Goal: Task Accomplishment & Management: Use online tool/utility

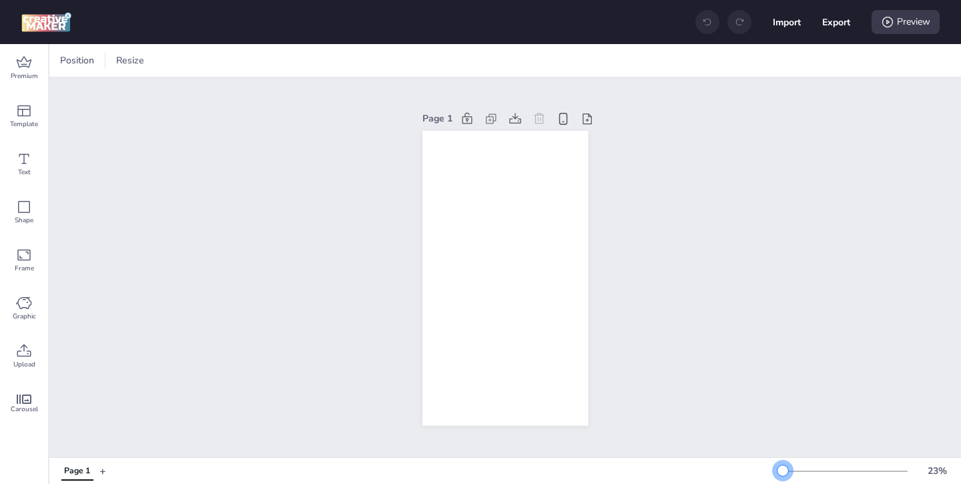
drag, startPoint x: 806, startPoint y: 470, endPoint x: 783, endPoint y: 470, distance: 22.7
click at [783, 470] on div at bounding box center [782, 470] width 11 height 11
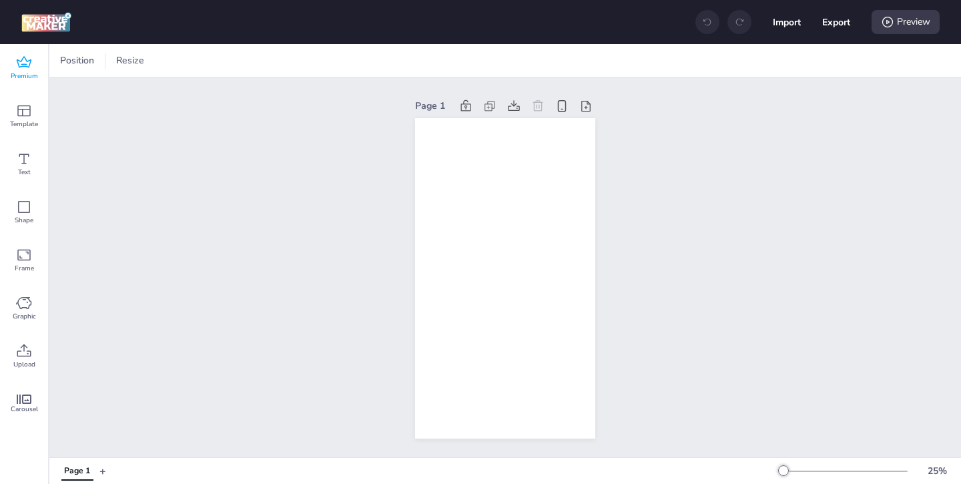
click at [13, 73] on span "Premium" at bounding box center [24, 76] width 27 height 11
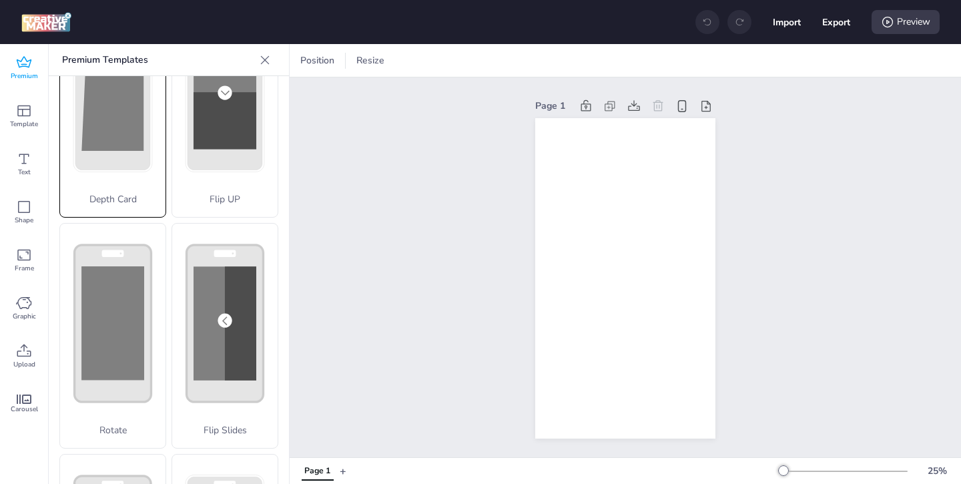
scroll to position [182, 0]
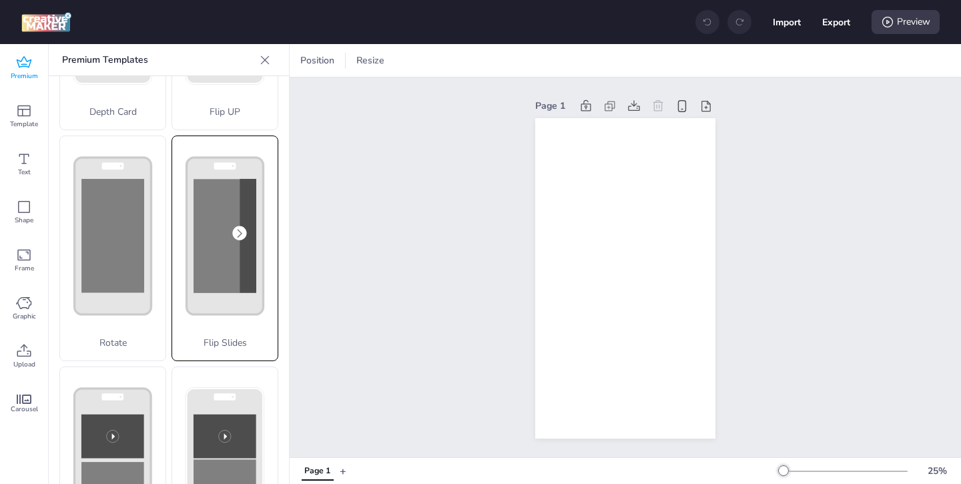
click at [206, 333] on div "Flip Slides" at bounding box center [224, 248] width 107 height 226
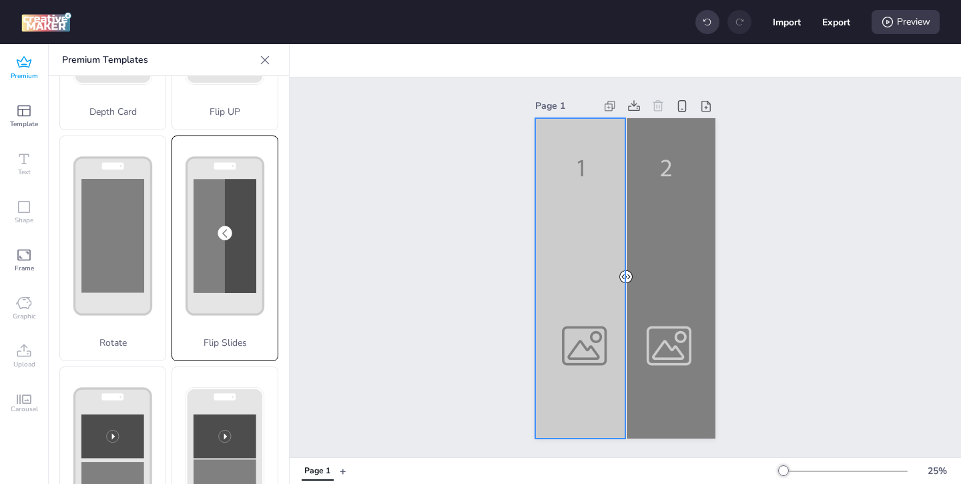
click at [556, 328] on div at bounding box center [625, 278] width 180 height 320
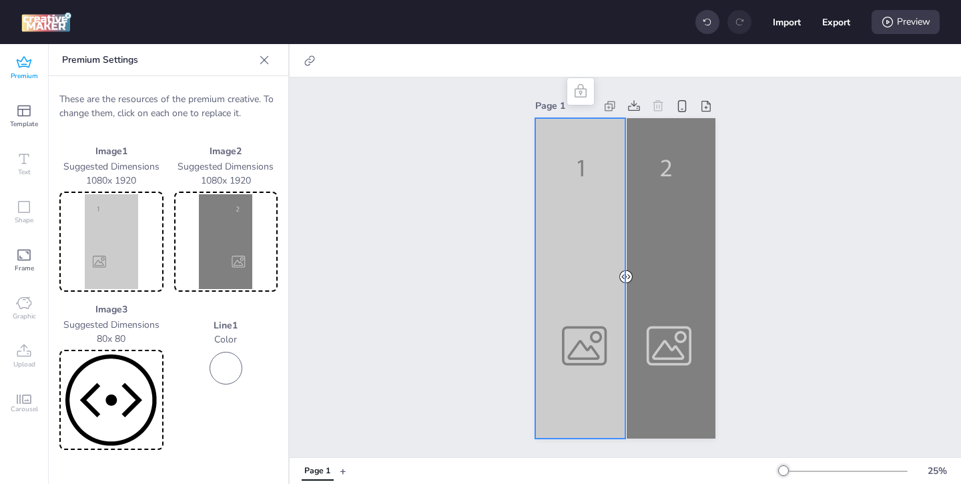
click at [139, 255] on img at bounding box center [111, 241] width 99 height 95
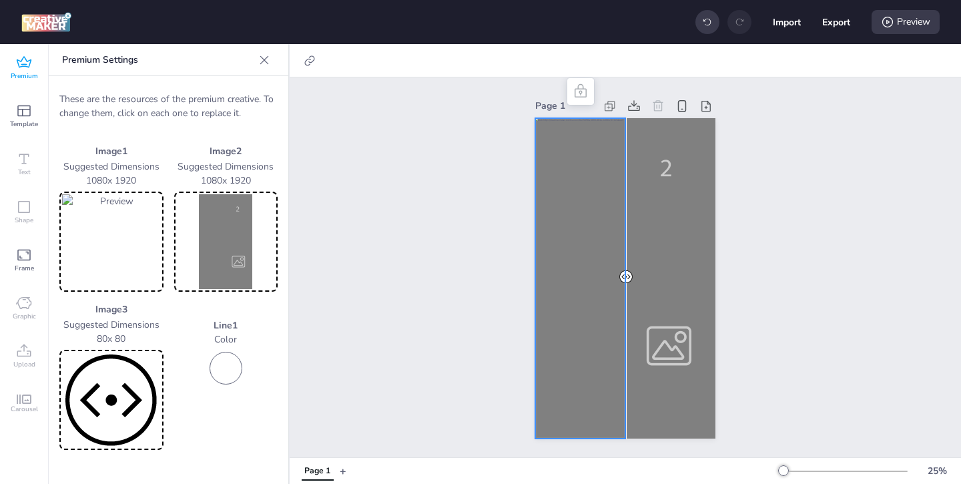
click at [236, 242] on img at bounding box center [226, 241] width 99 height 95
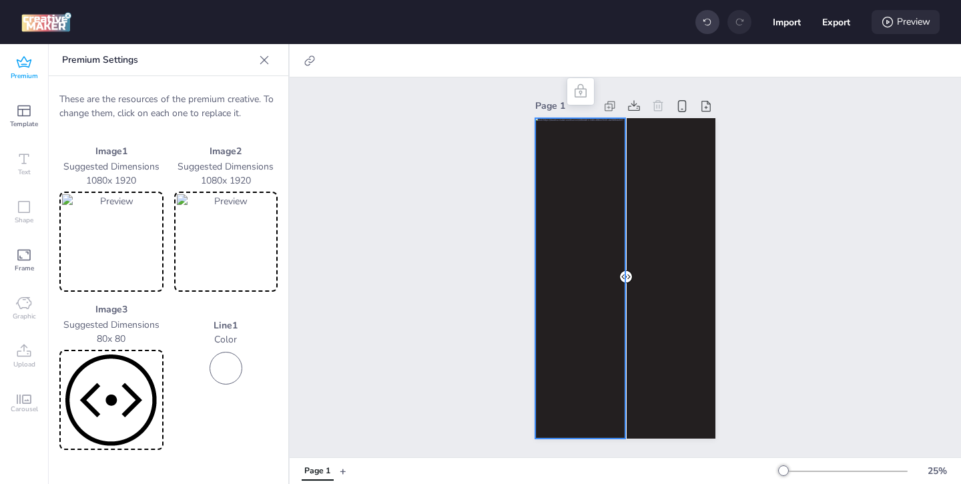
click at [905, 23] on div "Preview" at bounding box center [905, 22] width 68 height 24
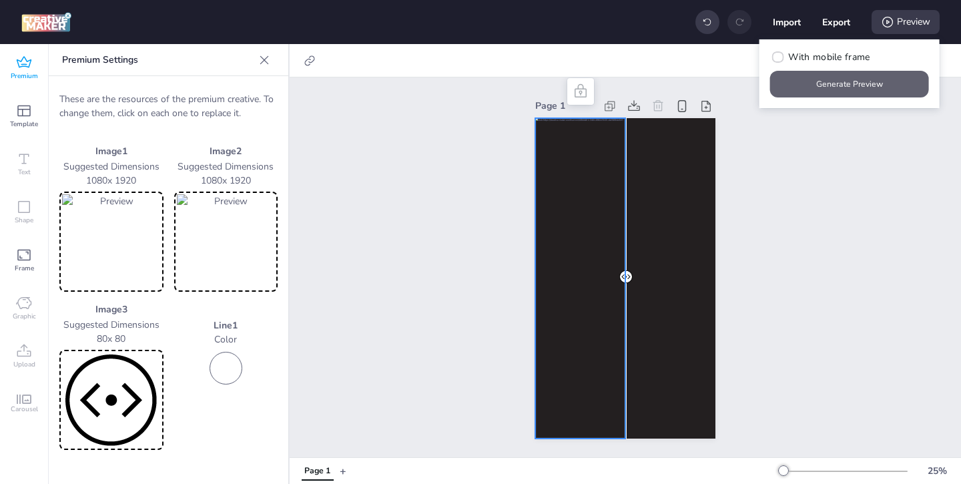
click at [837, 83] on button "Generate Preview" at bounding box center [849, 84] width 159 height 27
click at [230, 248] on img at bounding box center [226, 241] width 99 height 95
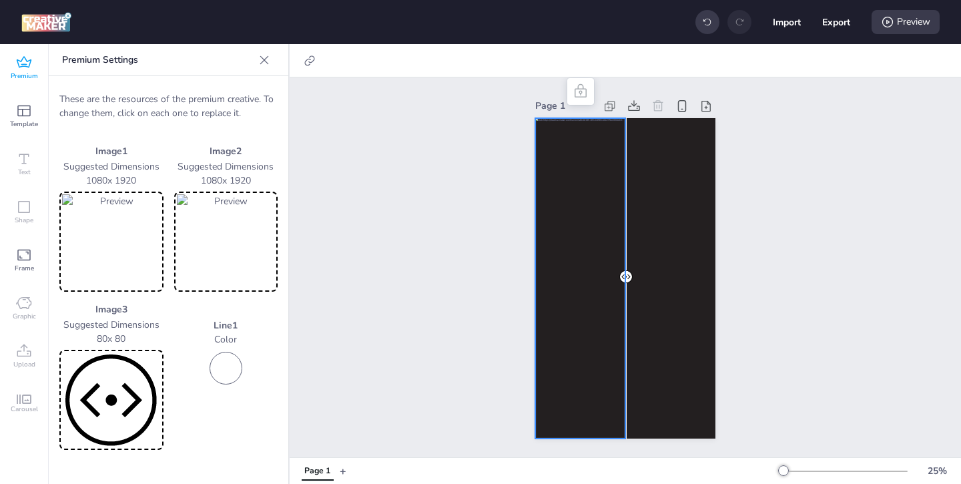
click at [242, 249] on img at bounding box center [226, 241] width 99 height 95
click at [903, 26] on div "Preview" at bounding box center [905, 22] width 68 height 24
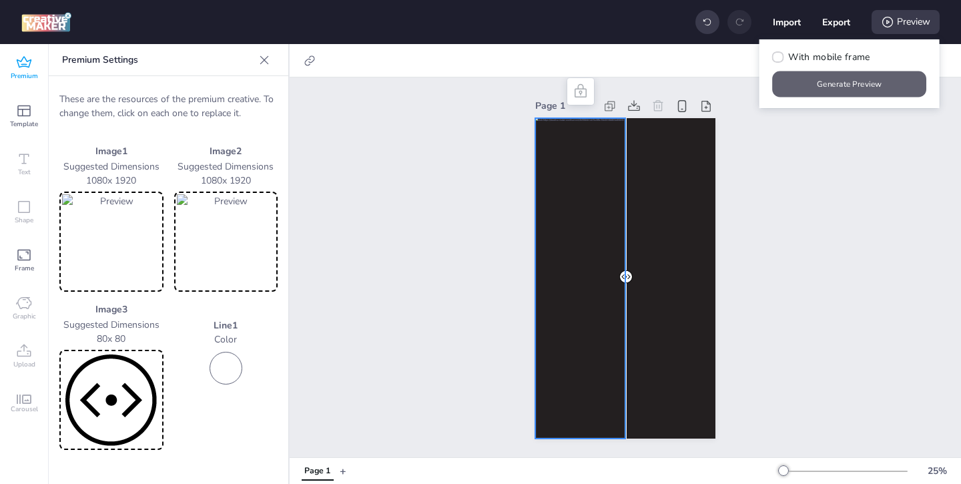
click at [867, 74] on button "Generate Preview" at bounding box center [850, 84] width 154 height 26
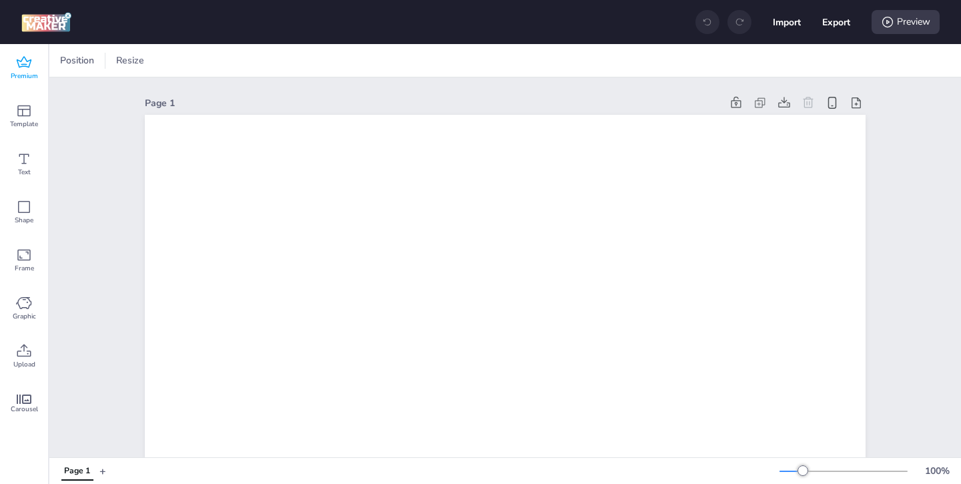
click at [31, 70] on icon at bounding box center [24, 63] width 16 height 16
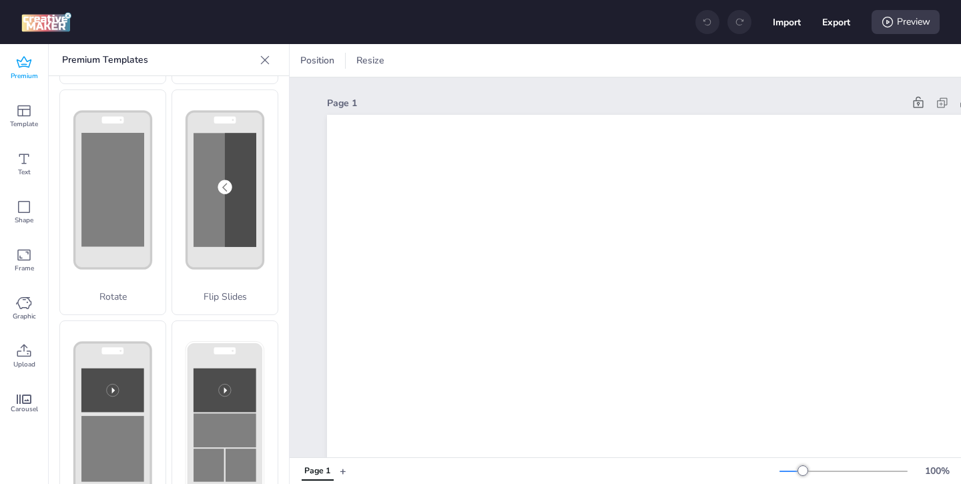
scroll to position [257, 0]
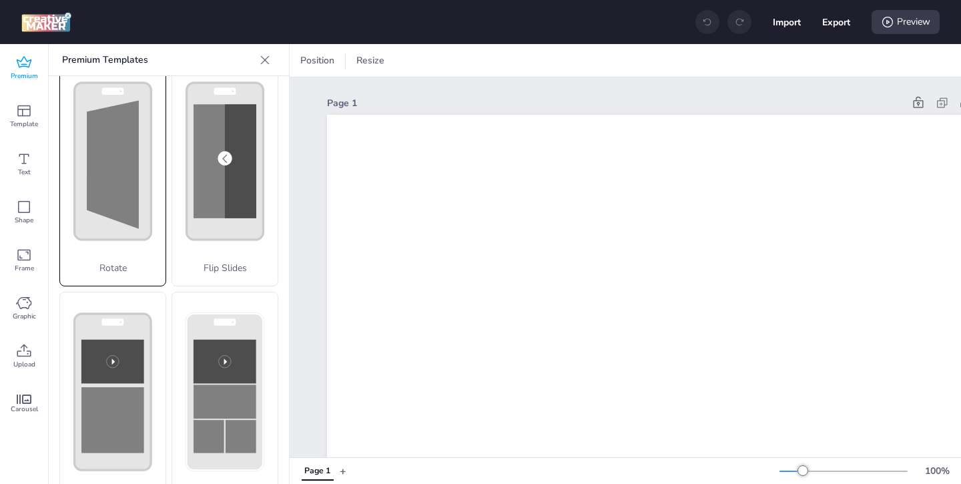
click at [123, 270] on p "Rotate" at bounding box center [112, 268] width 105 height 14
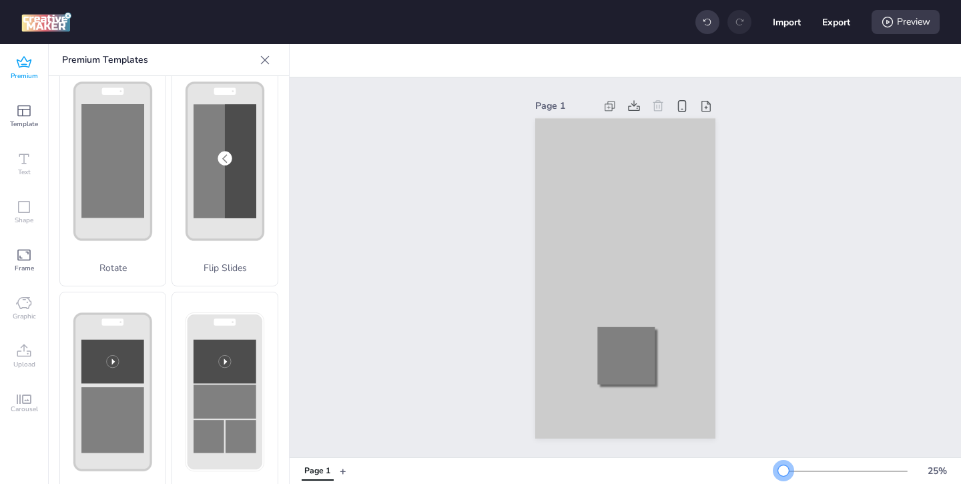
drag, startPoint x: 805, startPoint y: 472, endPoint x: 783, endPoint y: 466, distance: 22.7
click at [783, 466] on div at bounding box center [783, 470] width 11 height 11
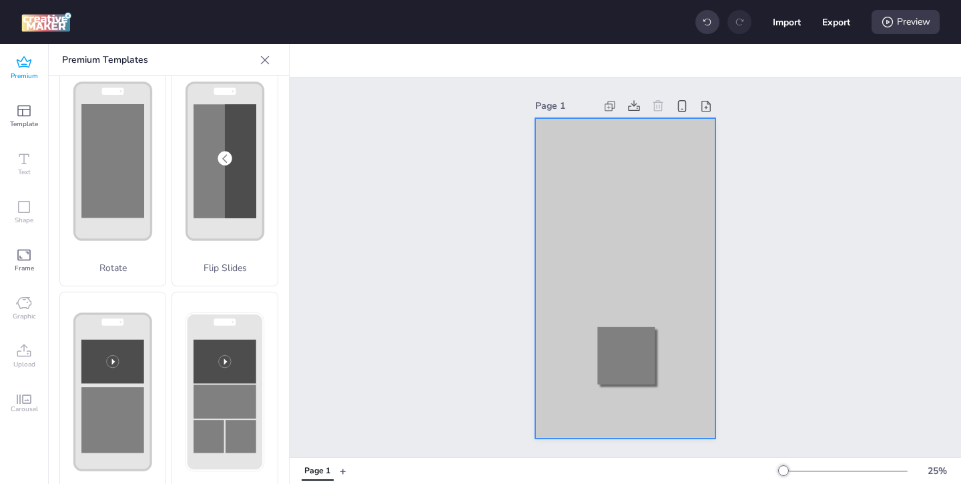
click at [557, 173] on div at bounding box center [625, 278] width 180 height 320
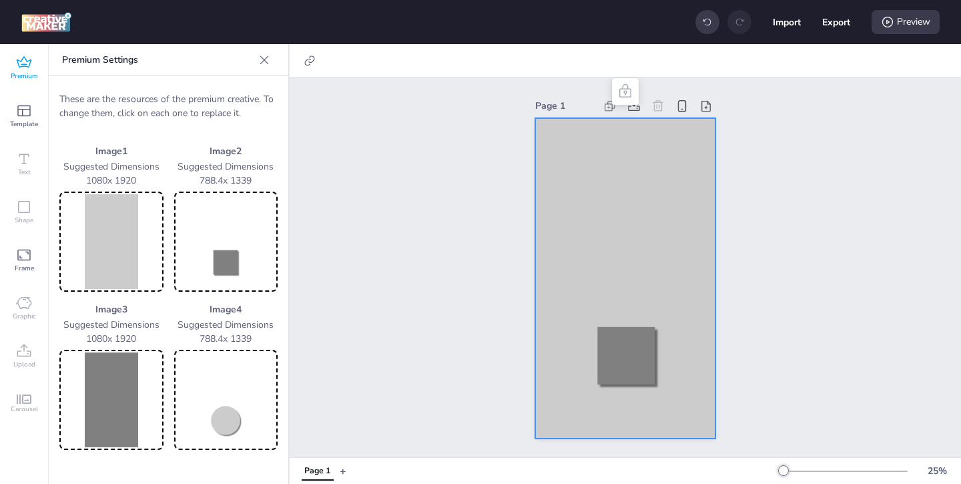
click at [103, 263] on img at bounding box center [111, 241] width 99 height 95
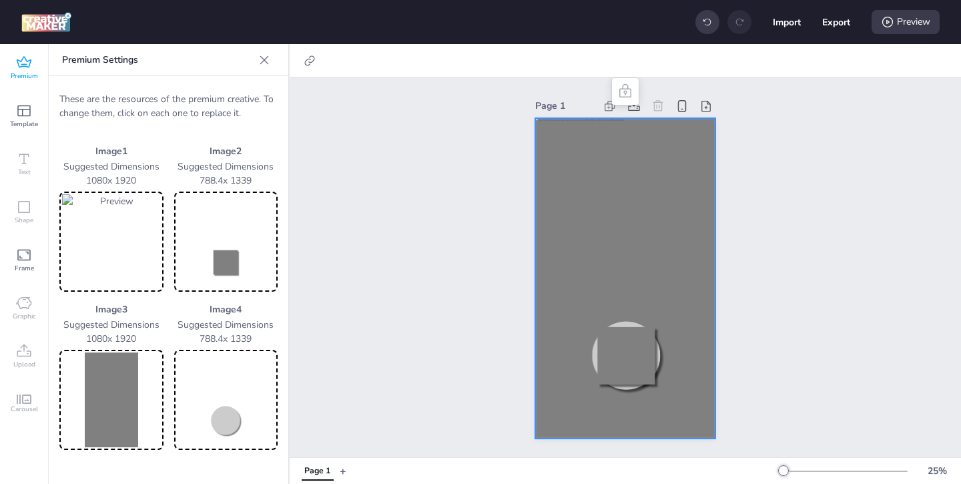
click at [230, 250] on img at bounding box center [226, 241] width 99 height 95
click at [121, 381] on img at bounding box center [111, 399] width 99 height 95
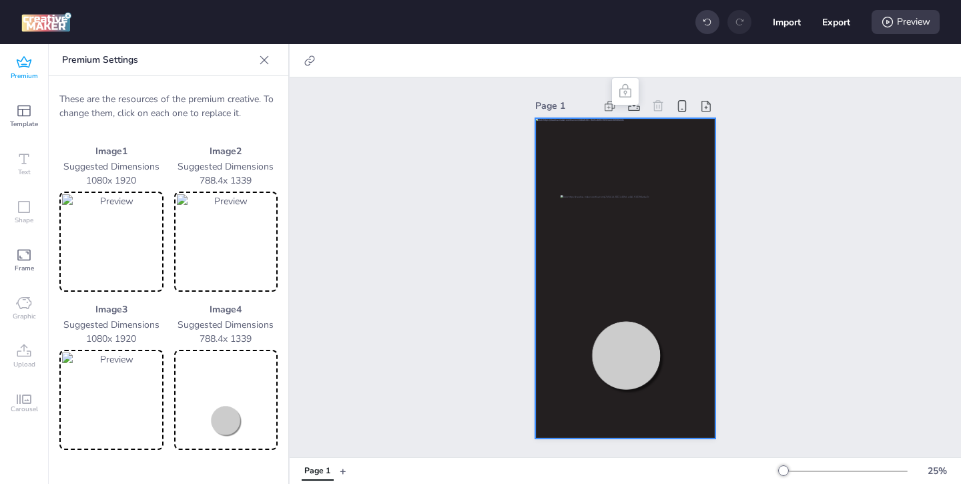
click at [231, 414] on img at bounding box center [226, 399] width 99 height 95
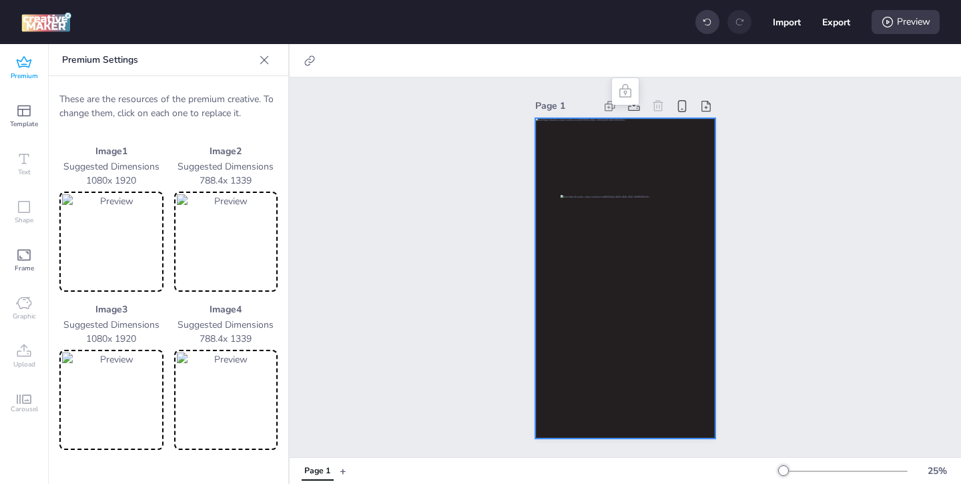
click at [565, 210] on div at bounding box center [625, 307] width 131 height 224
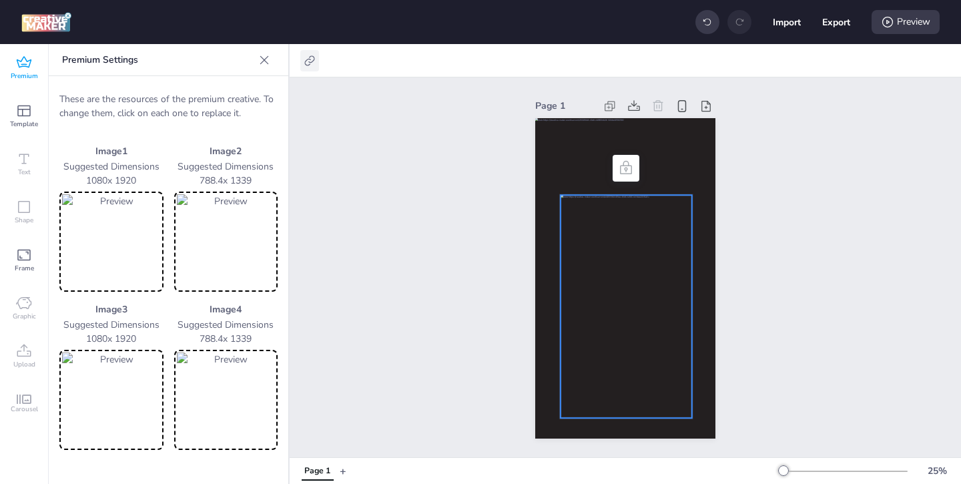
click at [311, 64] on icon at bounding box center [309, 60] width 13 height 13
click at [180, 93] on span at bounding box center [174, 94] width 11 height 11
click at [177, 95] on input "Activate hyperlink" at bounding box center [173, 99] width 9 height 9
checkbox input "true"
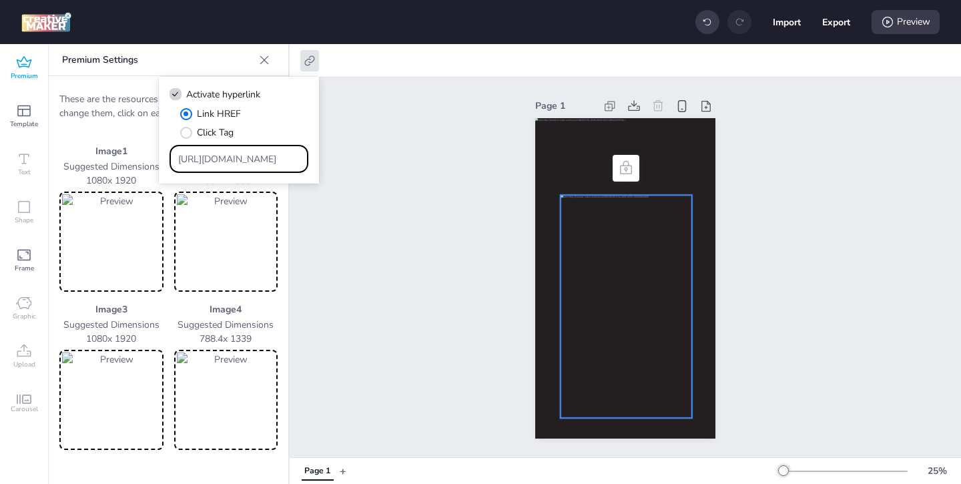
click at [272, 156] on input "[URL][DOMAIN_NAME]" at bounding box center [239, 159] width 122 height 14
drag, startPoint x: 270, startPoint y: 158, endPoint x: 226, endPoint y: 136, distance: 49.8
click at [232, 140] on div "Link HREF Click Tag [URL][DOMAIN_NAME]" at bounding box center [238, 140] width 139 height 66
click at [205, 132] on span "Click Tag" at bounding box center [215, 132] width 37 height 14
click at [188, 133] on input "Click Tag" at bounding box center [183, 137] width 9 height 9
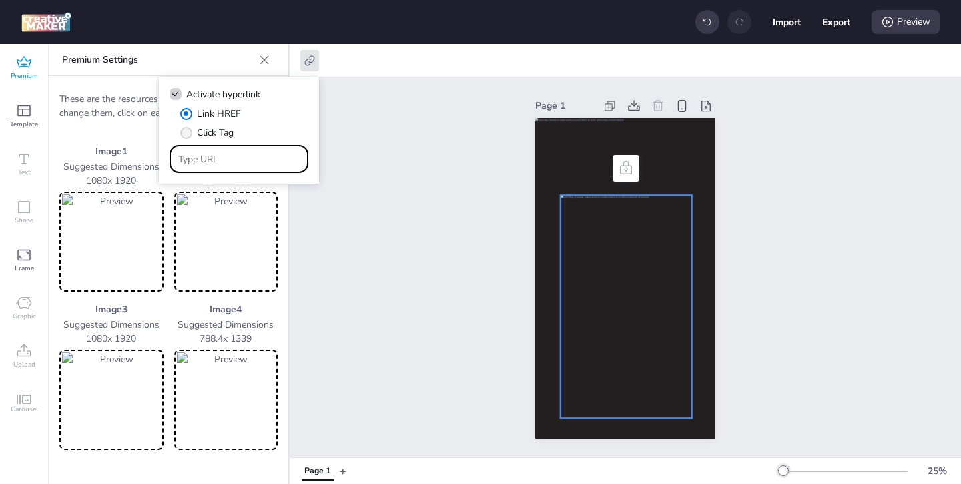
radio input "true"
click at [229, 152] on input "Type URL" at bounding box center [239, 159] width 122 height 14
paste input "[URL][DOMAIN_NAME]"
type input "[URL][DOMAIN_NAME]"
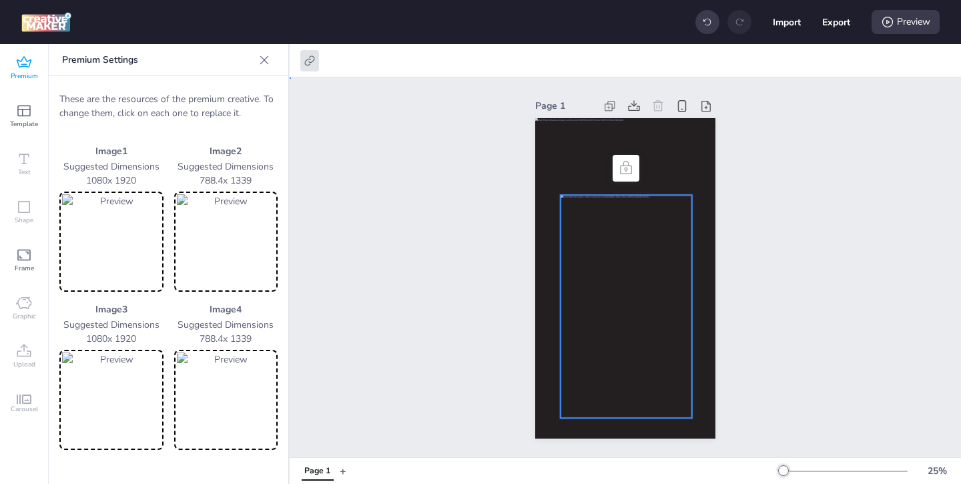
click at [336, 214] on div "Page 1" at bounding box center [625, 267] width 671 height 380
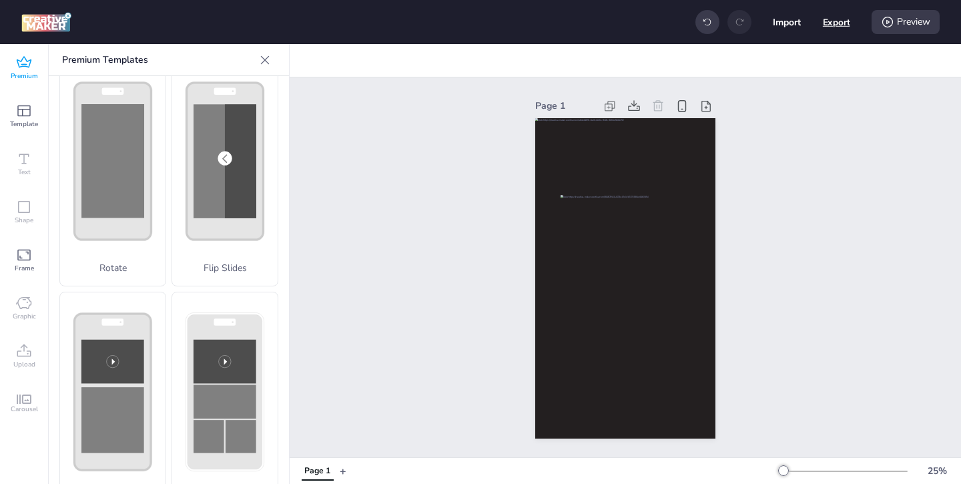
click at [825, 23] on button "Export" at bounding box center [836, 22] width 27 height 27
select select "html"
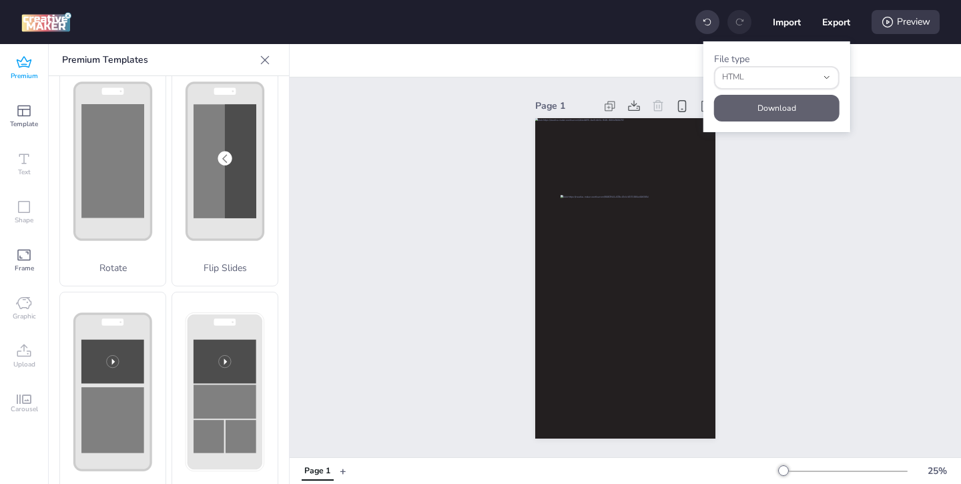
click at [772, 103] on button "Download" at bounding box center [776, 108] width 125 height 27
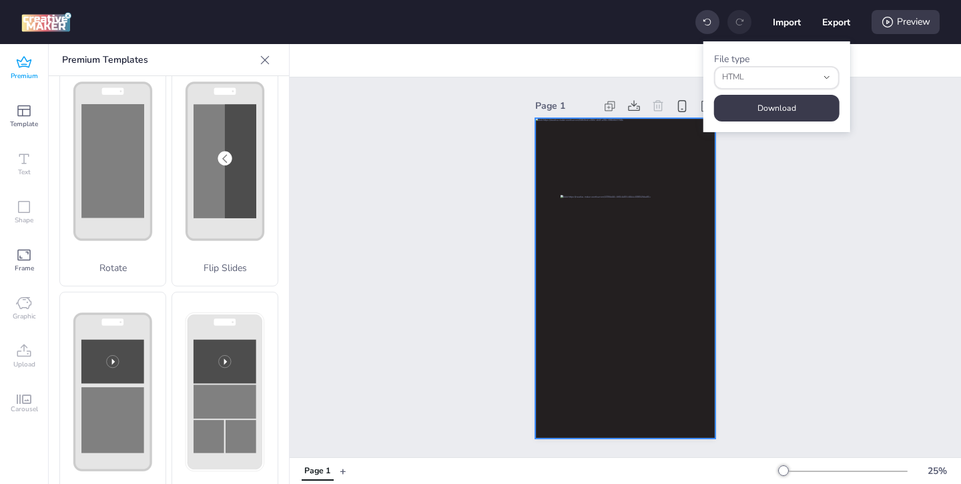
click at [582, 184] on div at bounding box center [625, 278] width 180 height 320
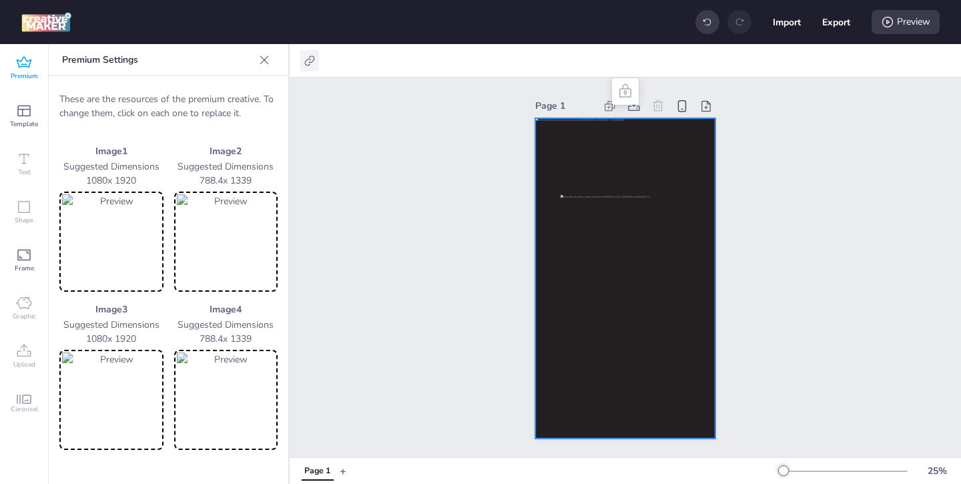
click at [309, 61] on icon at bounding box center [309, 60] width 13 height 13
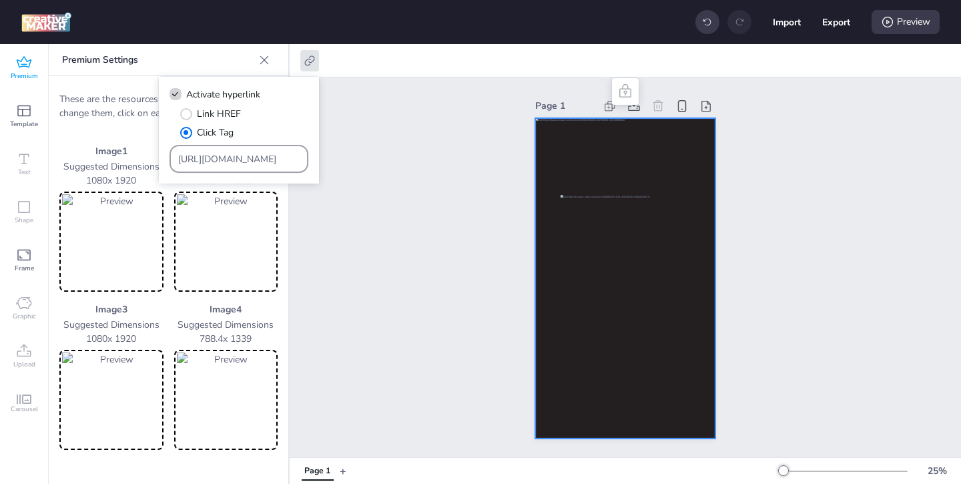
drag, startPoint x: 300, startPoint y: 159, endPoint x: 189, endPoint y: 149, distance: 111.9
click at [189, 149] on div "[URL][DOMAIN_NAME]" at bounding box center [238, 159] width 139 height 28
click at [259, 163] on input "[URL][DOMAIN_NAME]" at bounding box center [239, 159] width 122 height 14
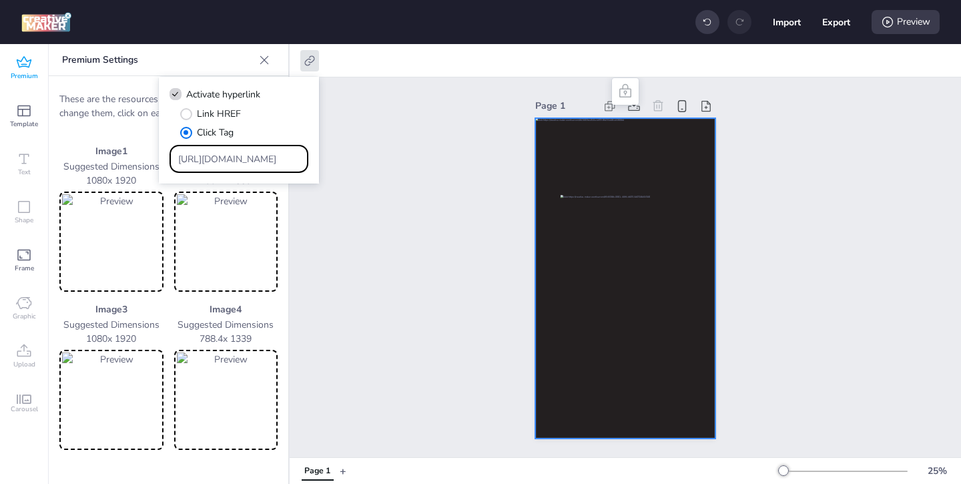
drag, startPoint x: 177, startPoint y: 158, endPoint x: 330, endPoint y: 167, distance: 153.0
click at [330, 167] on body "Import Export Preview Premium Template Text Shape Frame Graphic Upload Carousel…" at bounding box center [480, 242] width 961 height 484
paste input "[URL][DOMAIN_NAME]?"
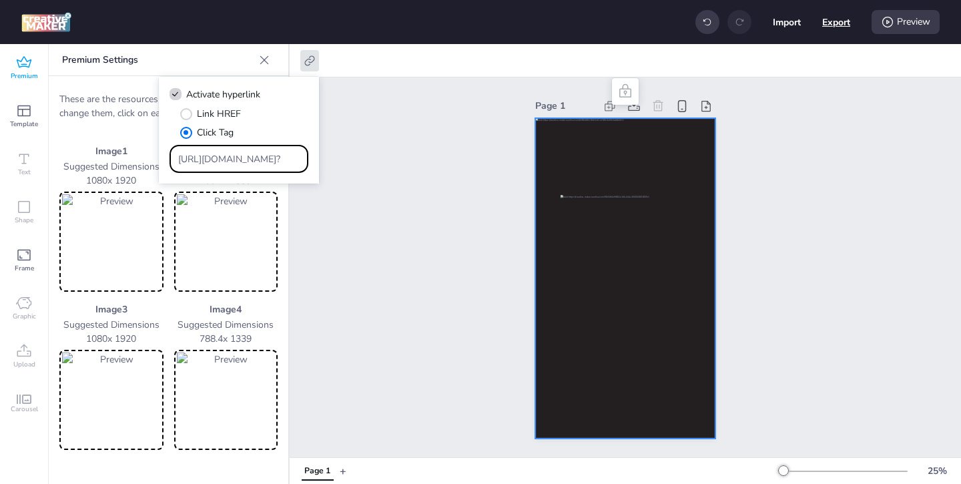
type input "[URL][DOMAIN_NAME]?"
click at [831, 25] on button "Export" at bounding box center [836, 22] width 27 height 27
select select "html"
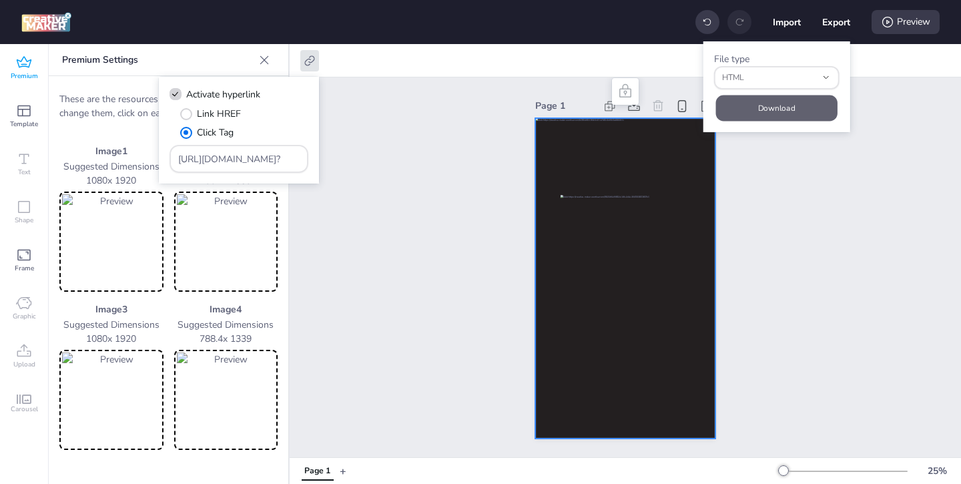
click at [785, 105] on button "Download" at bounding box center [775, 108] width 121 height 26
click at [177, 157] on div "[URL][DOMAIN_NAME]?" at bounding box center [238, 159] width 139 height 28
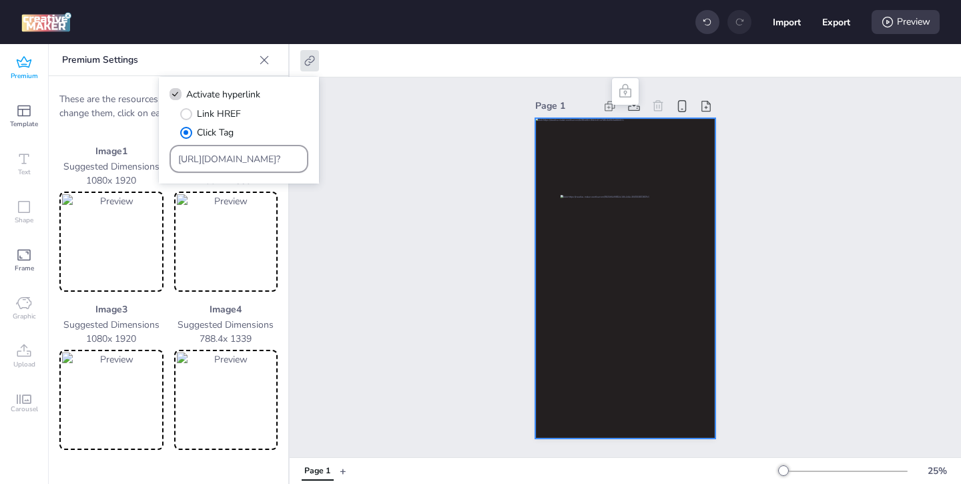
drag, startPoint x: 300, startPoint y: 160, endPoint x: 222, endPoint y: 146, distance: 79.3
click at [222, 147] on div "[URL][DOMAIN_NAME]?" at bounding box center [238, 159] width 139 height 28
drag, startPoint x: 176, startPoint y: 160, endPoint x: 291, endPoint y: 159, distance: 114.8
click at [291, 159] on div "[URL][DOMAIN_NAME]?" at bounding box center [238, 159] width 139 height 28
click at [300, 157] on div "[URL][DOMAIN_NAME]?" at bounding box center [238, 159] width 139 height 28
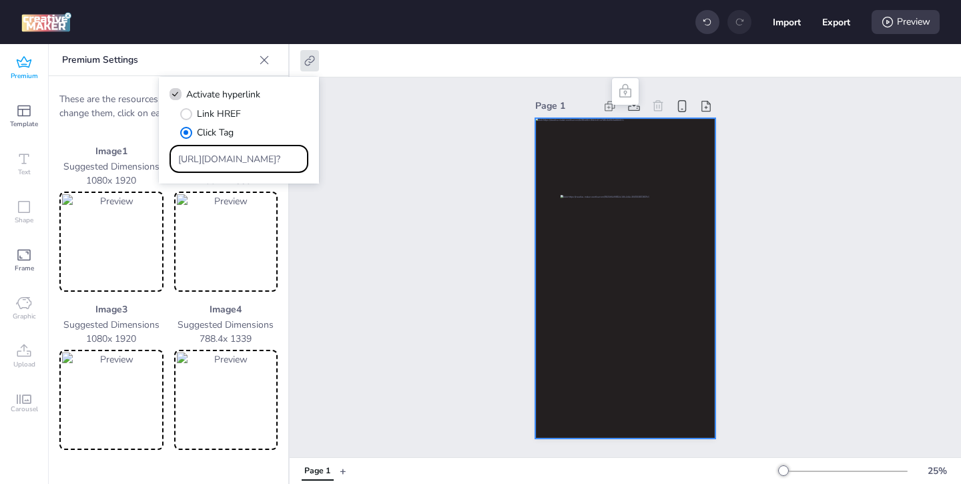
scroll to position [0, 21]
click at [294, 159] on input "[URL][DOMAIN_NAME]?" at bounding box center [239, 159] width 122 height 14
drag, startPoint x: 294, startPoint y: 159, endPoint x: 141, endPoint y: 142, distance: 153.8
click at [141, 142] on body "Import Export Preview Premium Template Text Shape Frame Graphic Upload Carousel…" at bounding box center [480, 242] width 961 height 484
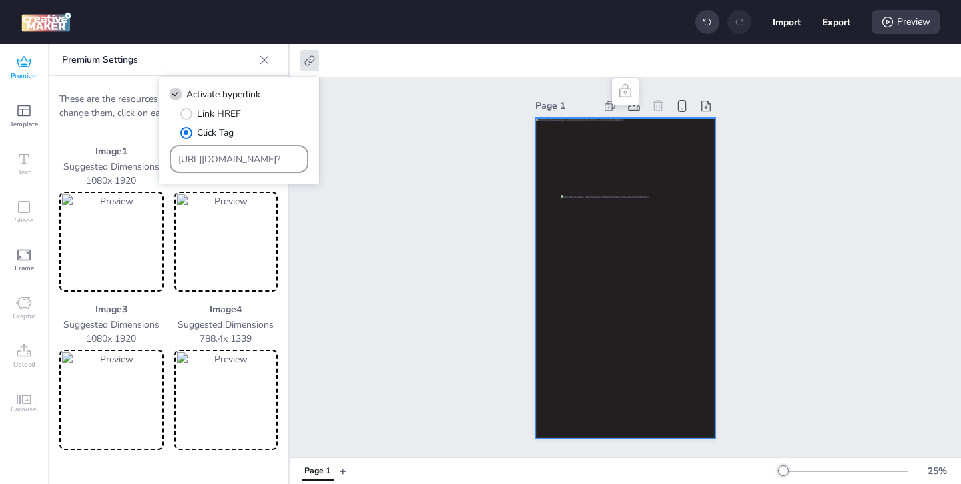
click at [244, 161] on input "[URL][DOMAIN_NAME]?" at bounding box center [239, 159] width 122 height 14
click at [264, 158] on input "[URL][DOMAIN_NAME]?" at bounding box center [239, 159] width 122 height 14
type input "h"
paste input "[URL][DOMAIN_NAME][DATE]"
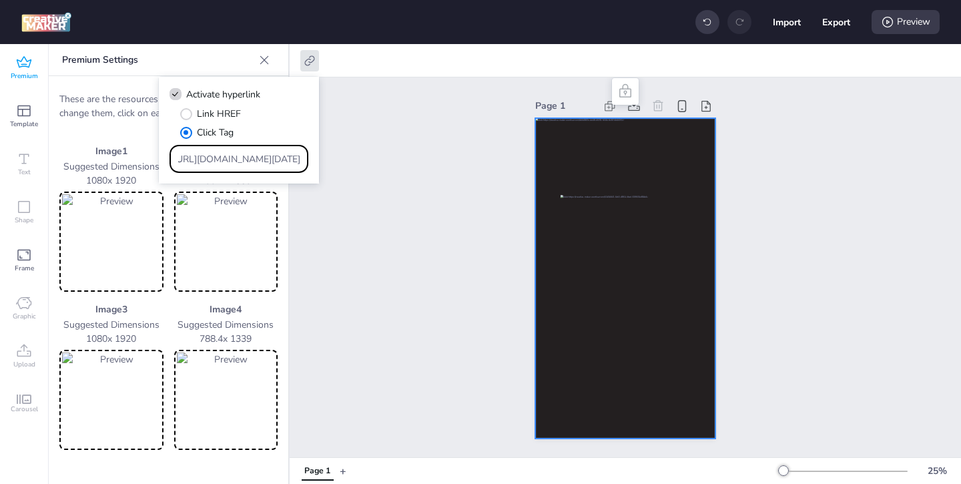
type input "[URL][DOMAIN_NAME][DATE]"
click at [342, 180] on div "Page 1" at bounding box center [625, 267] width 671 height 380
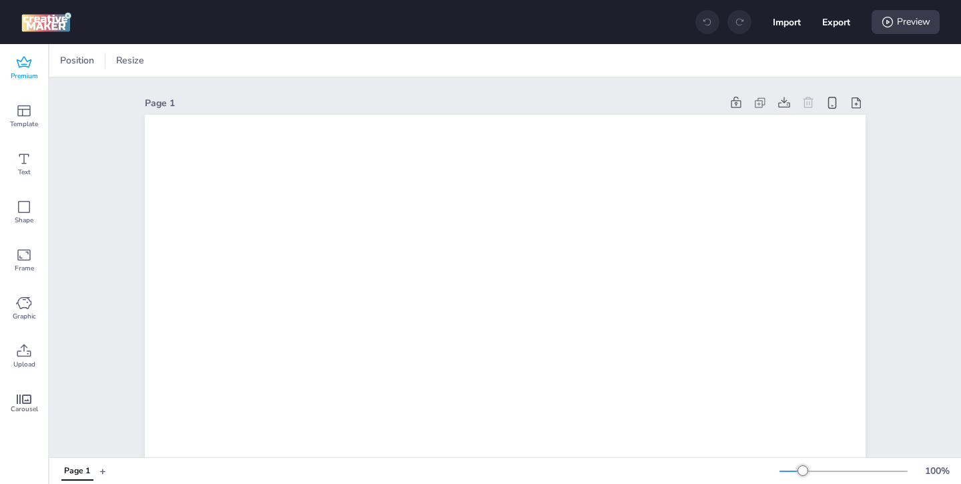
click at [23, 67] on icon at bounding box center [24, 63] width 16 height 16
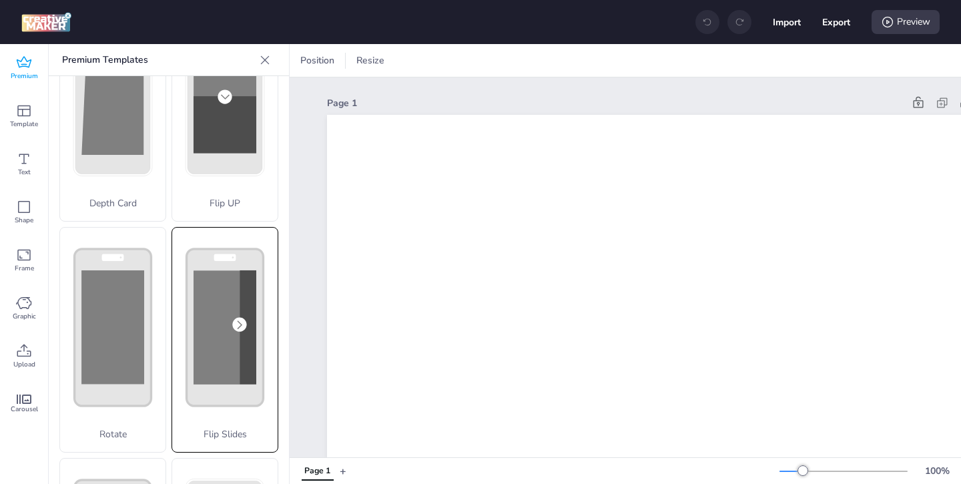
scroll to position [173, 0]
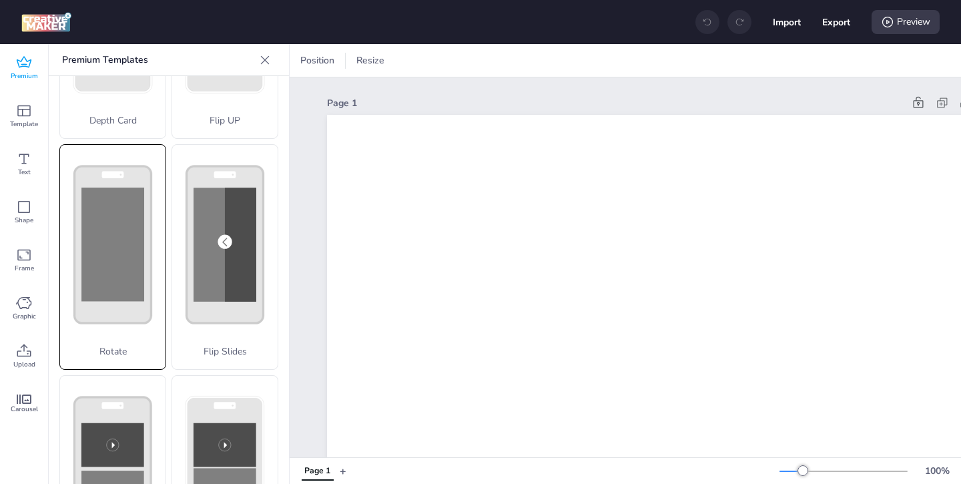
click at [151, 326] on icon at bounding box center [112, 244] width 105 height 199
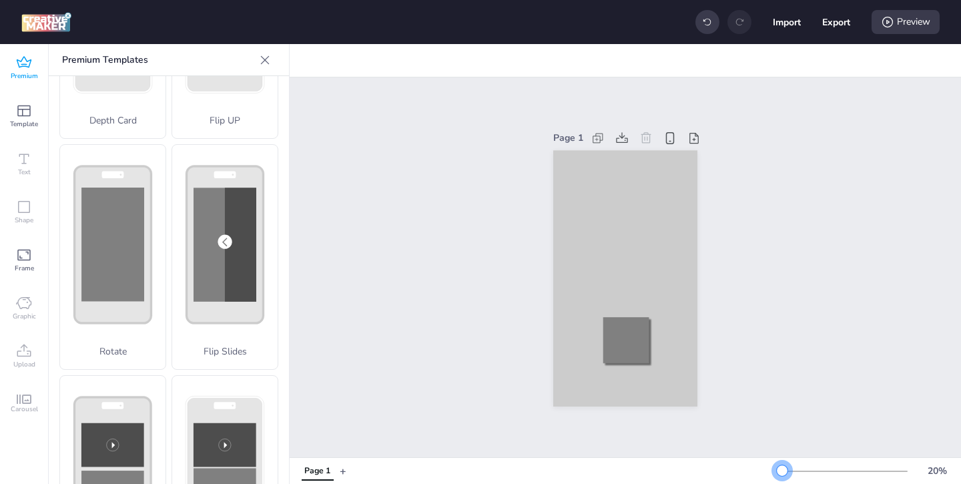
drag, startPoint x: 801, startPoint y: 468, endPoint x: 782, endPoint y: 468, distance: 18.7
click at [782, 468] on div at bounding box center [782, 470] width 11 height 11
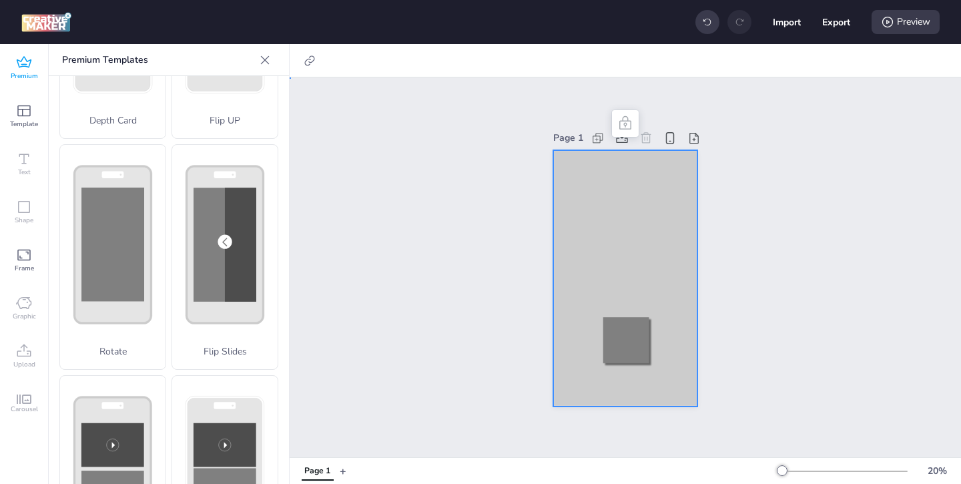
click at [593, 176] on div at bounding box center [625, 278] width 144 height 256
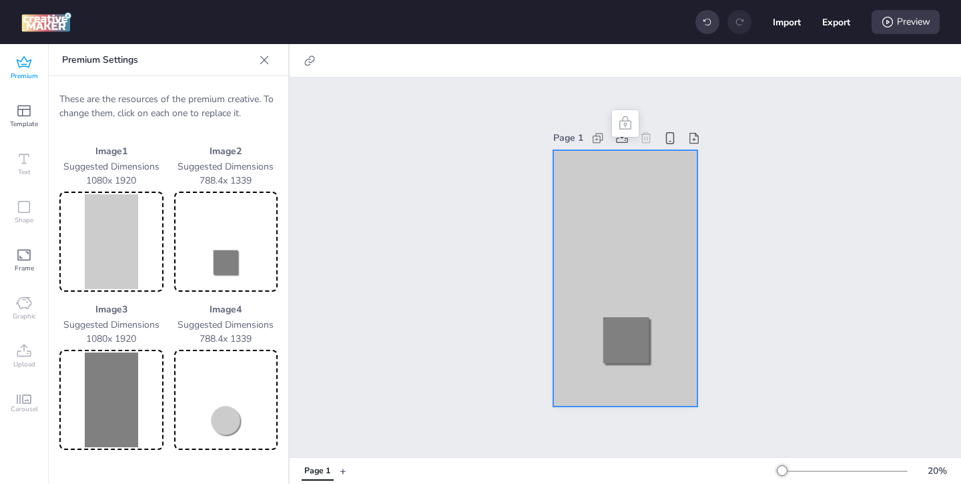
click at [91, 246] on img at bounding box center [111, 241] width 99 height 95
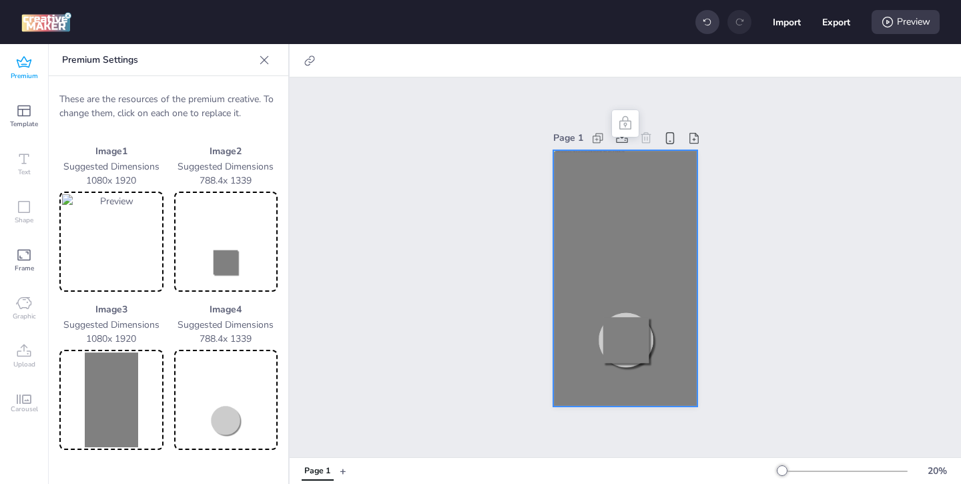
click at [237, 258] on img at bounding box center [226, 241] width 99 height 95
click at [115, 392] on img at bounding box center [111, 399] width 99 height 95
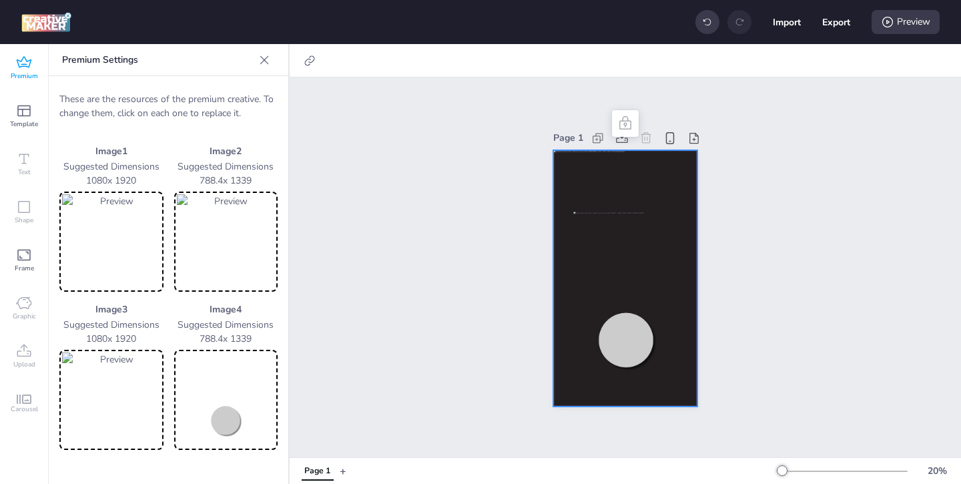
click at [246, 383] on img at bounding box center [226, 399] width 99 height 95
click at [595, 190] on div at bounding box center [625, 278] width 144 height 256
click at [309, 60] on icon at bounding box center [309, 60] width 13 height 13
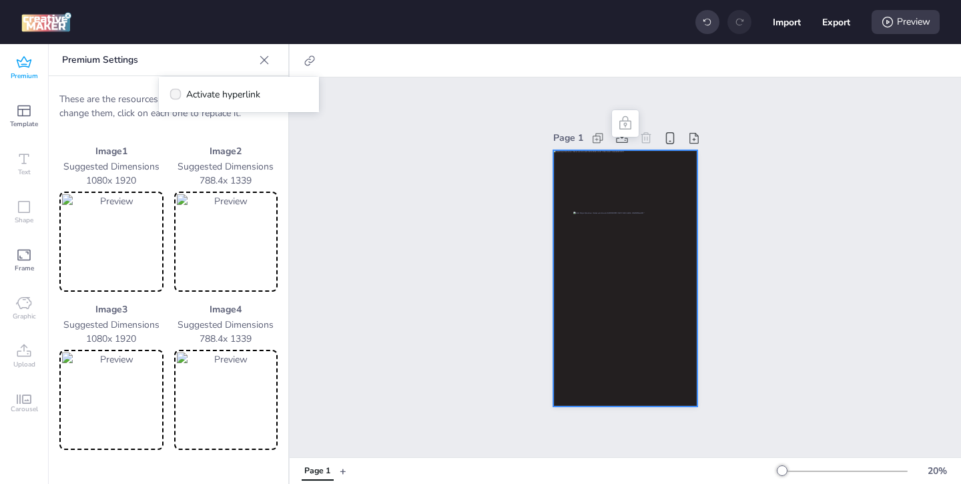
click at [178, 95] on icon at bounding box center [175, 94] width 9 height 7
click at [177, 95] on input "Activate hyperlink" at bounding box center [173, 99] width 9 height 9
checkbox input "true"
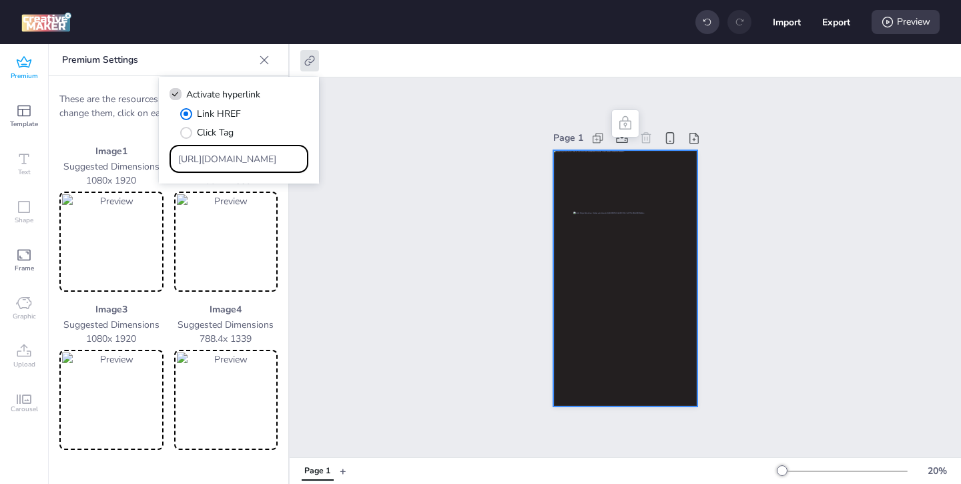
drag, startPoint x: 278, startPoint y: 157, endPoint x: 224, endPoint y: 123, distance: 63.9
click at [225, 123] on div "Link HREF Click Tag [URL][DOMAIN_NAME]" at bounding box center [238, 140] width 139 height 66
click at [264, 158] on input "Type URL" at bounding box center [239, 159] width 122 height 14
paste input "[URL][DOMAIN_NAME][DATE]"
type input "[URL][DOMAIN_NAME][DATE]"
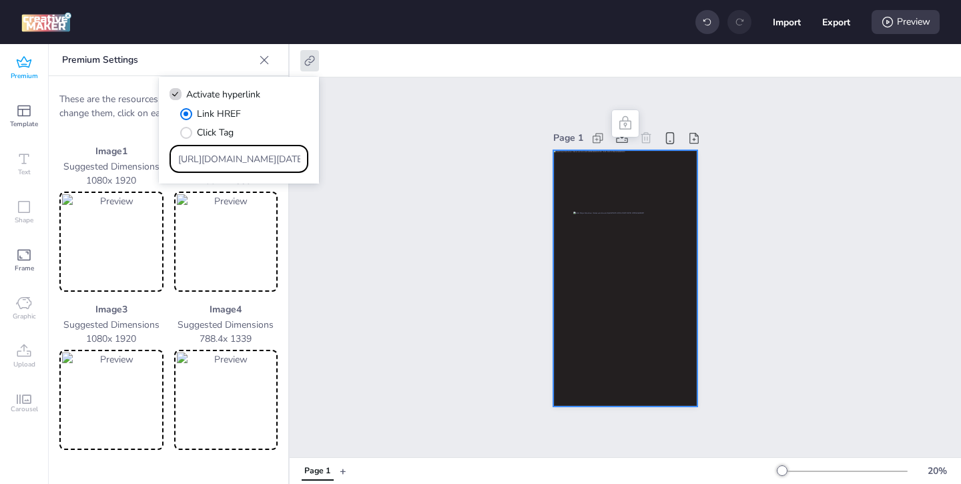
scroll to position [0, 1409]
click at [370, 233] on div "Page 1" at bounding box center [625, 267] width 671 height 380
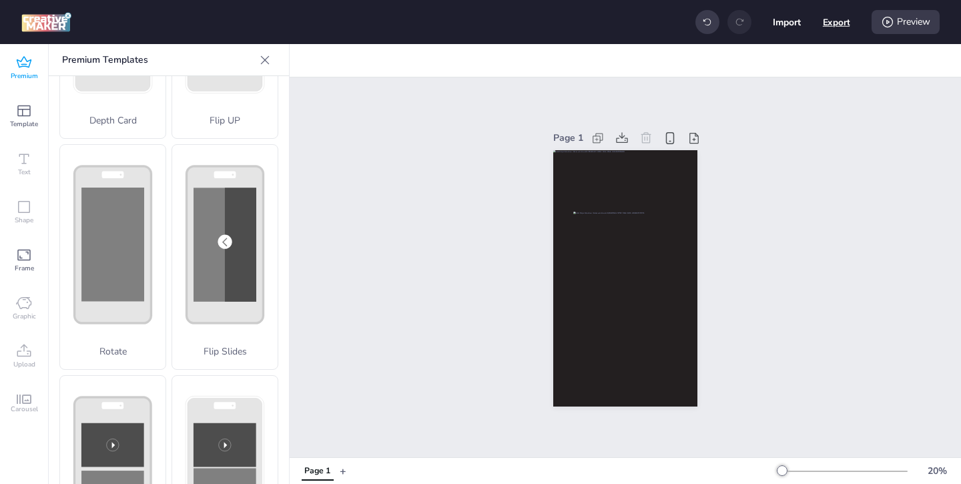
click at [839, 18] on button "Export" at bounding box center [836, 22] width 27 height 27
select select "html"
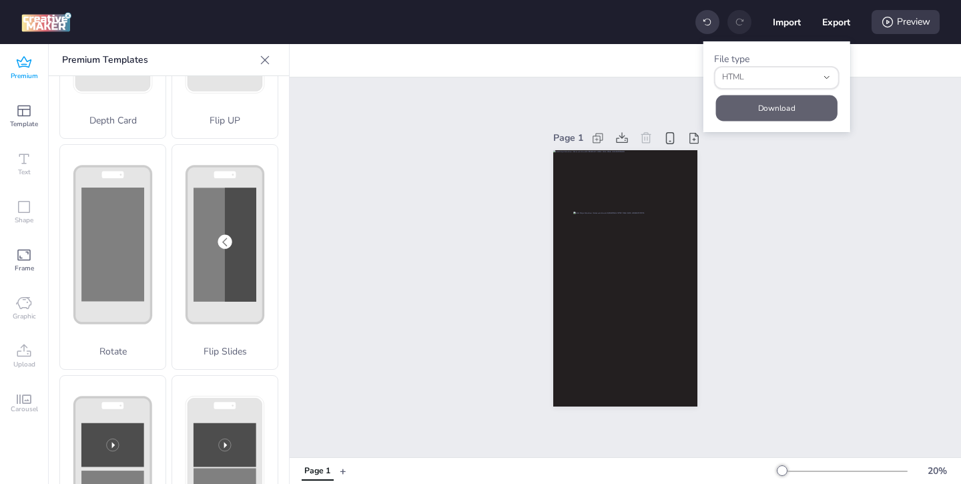
click at [785, 101] on button "Download" at bounding box center [776, 108] width 121 height 26
